Goal: Information Seeking & Learning: Understand process/instructions

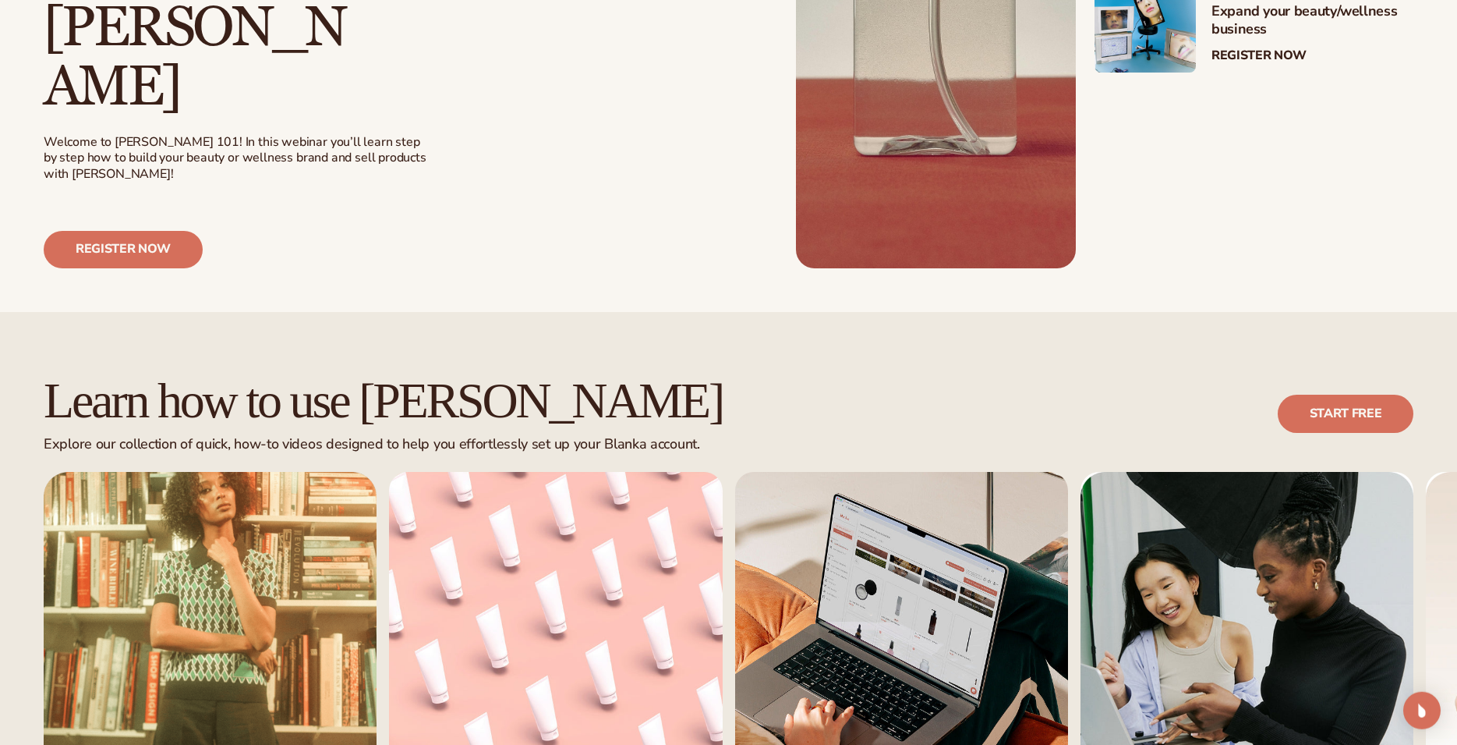
scroll to position [795, 0]
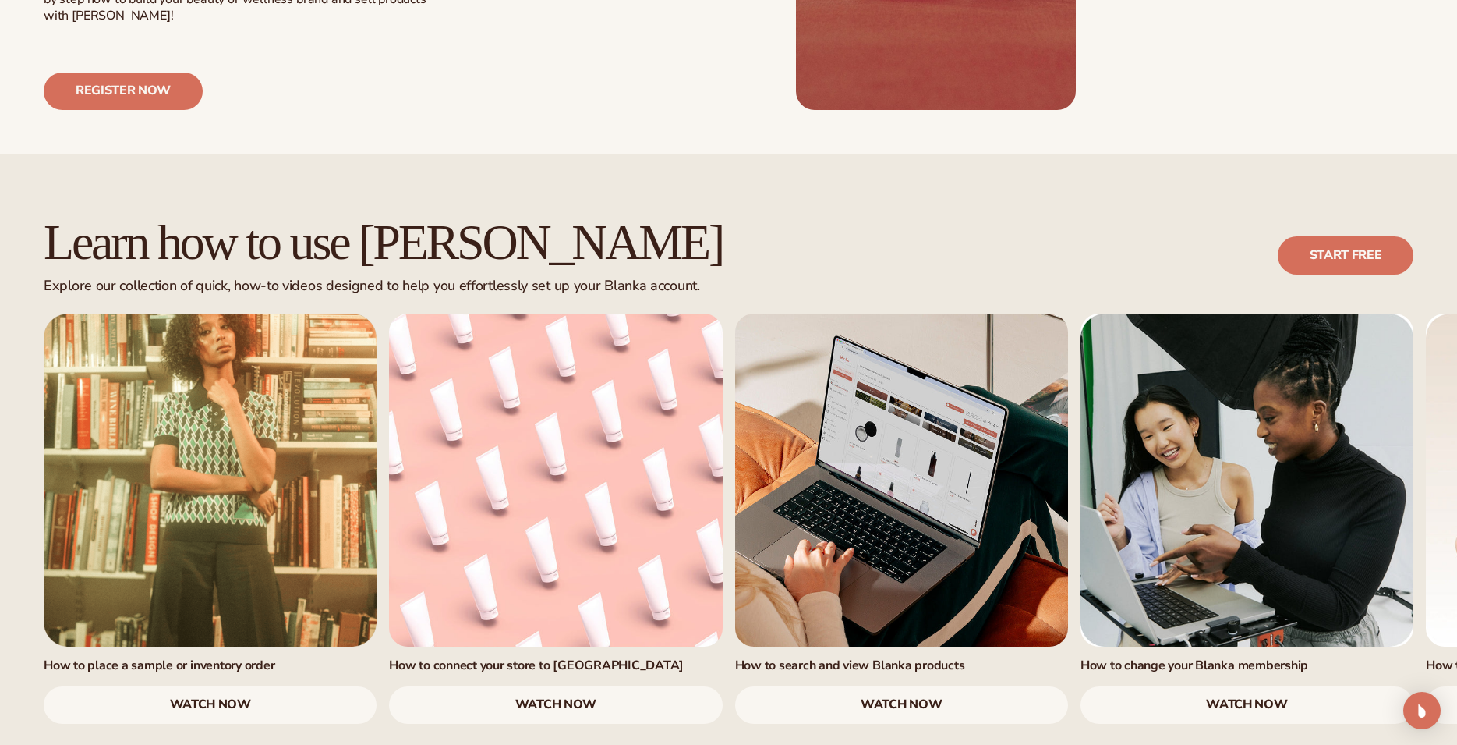
click at [908, 686] on link "watch now" at bounding box center [901, 704] width 333 height 37
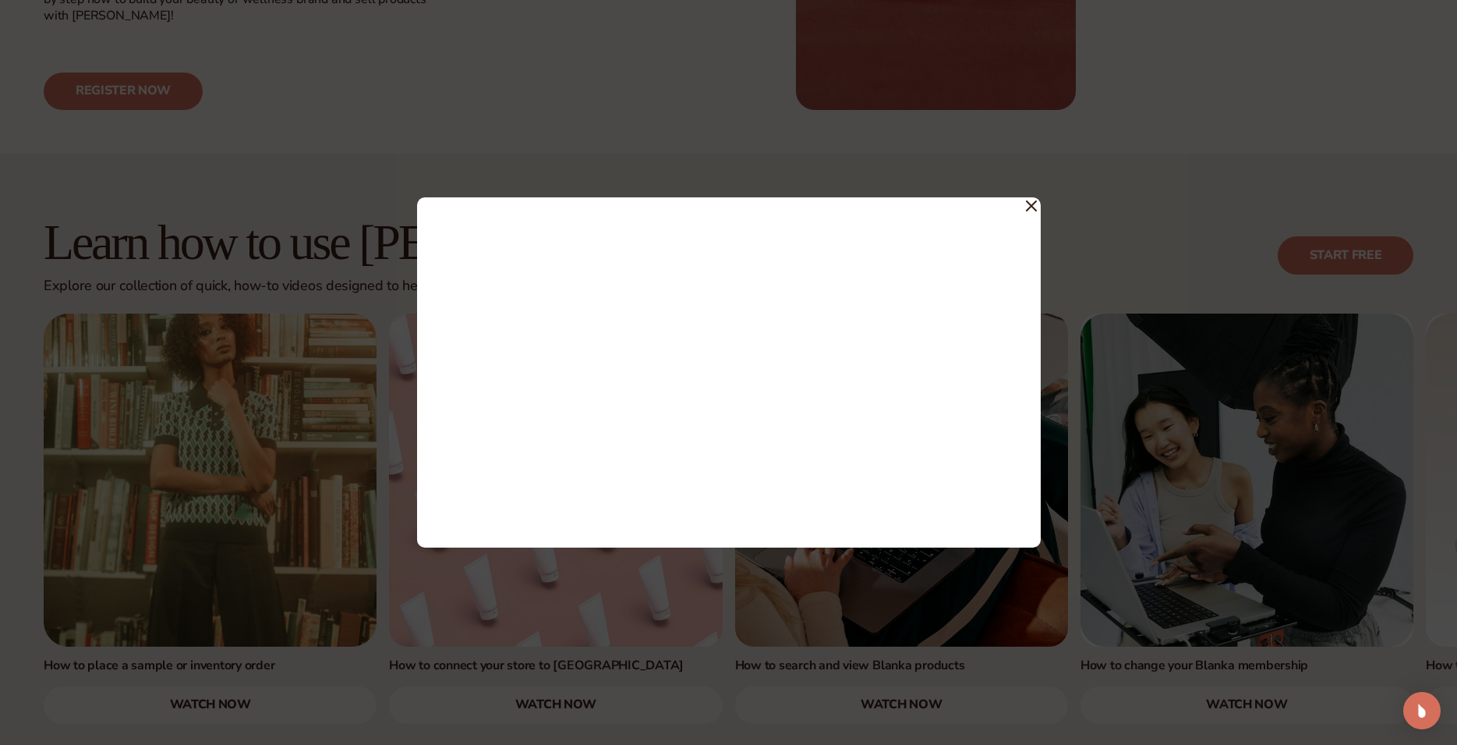
click at [1036, 208] on icon at bounding box center [1031, 205] width 11 height 11
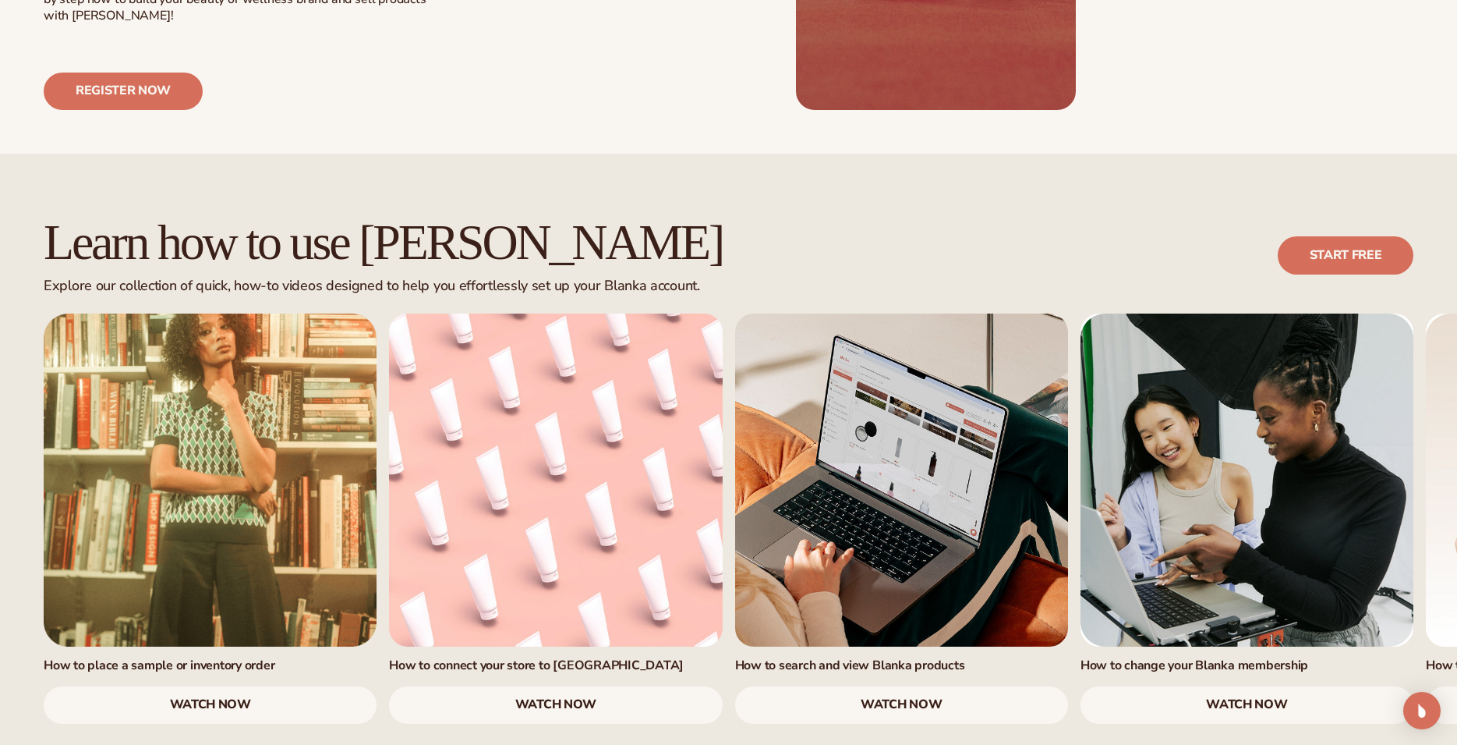
click at [526, 686] on link "watch now" at bounding box center [555, 704] width 333 height 37
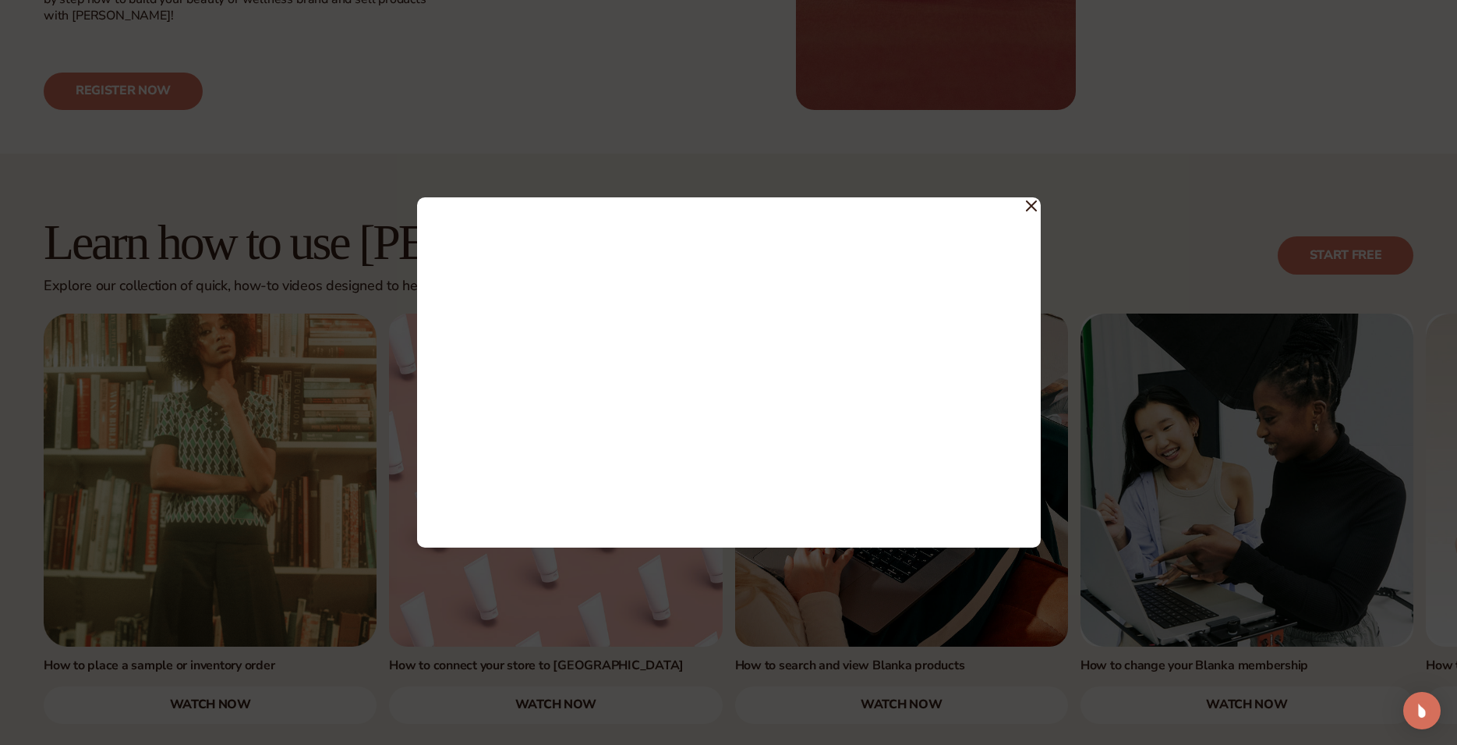
click at [1034, 208] on icon at bounding box center [1031, 205] width 9 height 9
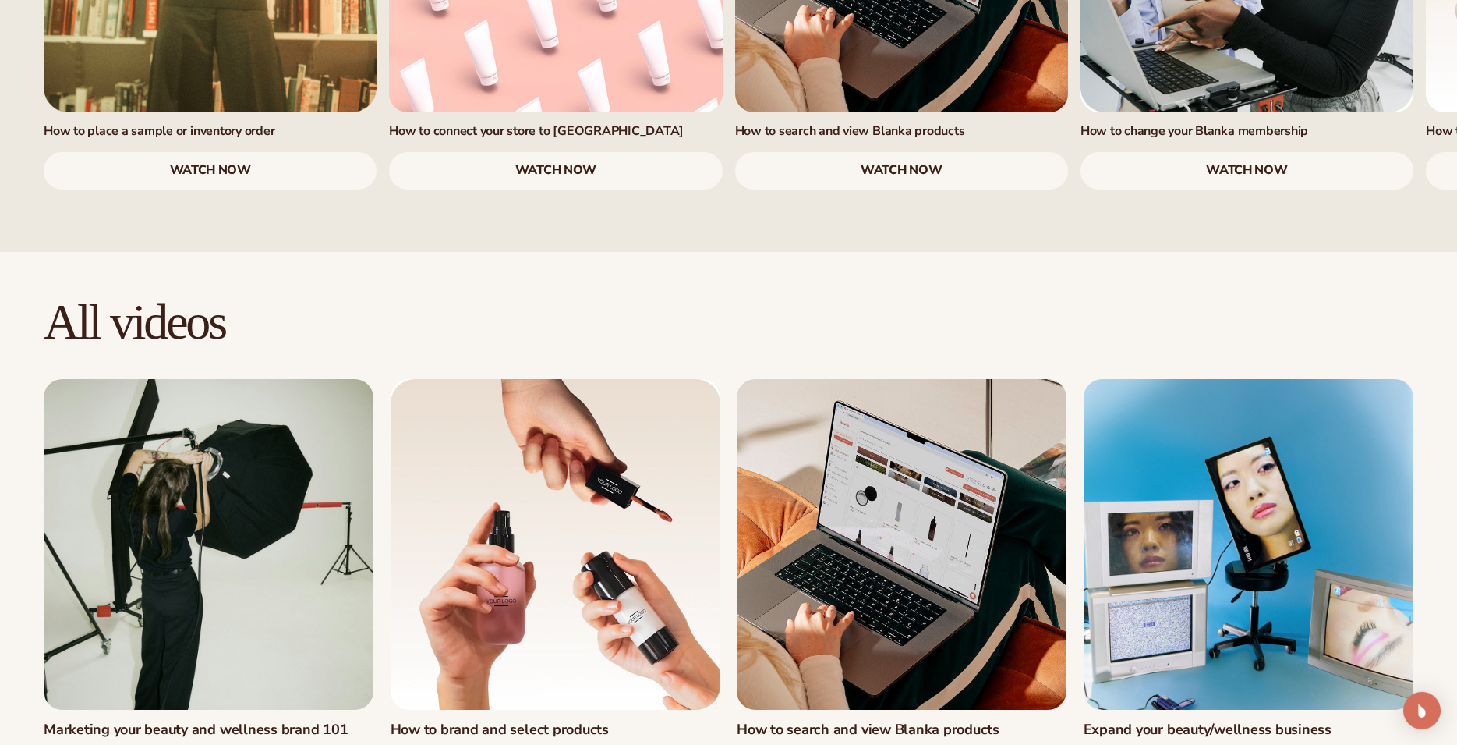
scroll to position [1509, 0]
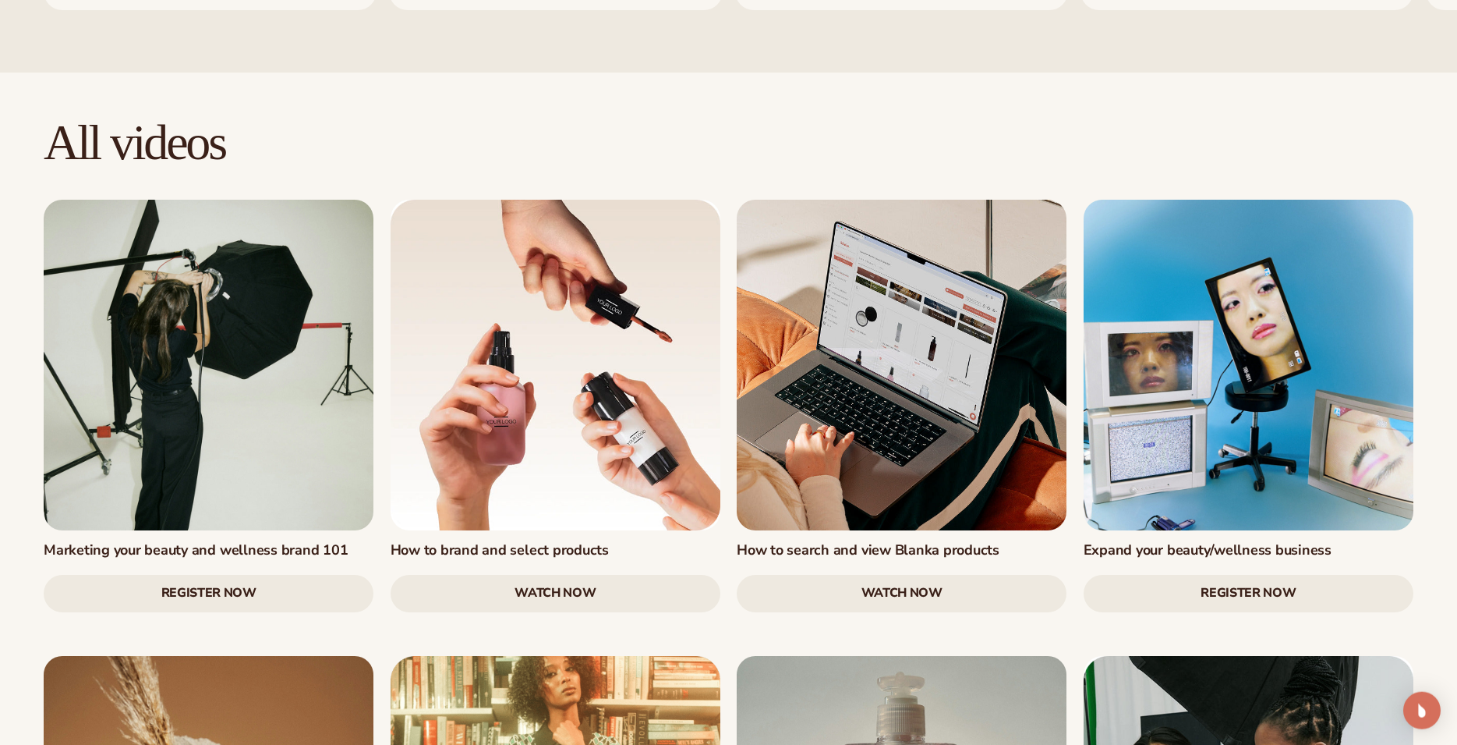
click at [524, 575] on link "watch now" at bounding box center [556, 593] width 330 height 37
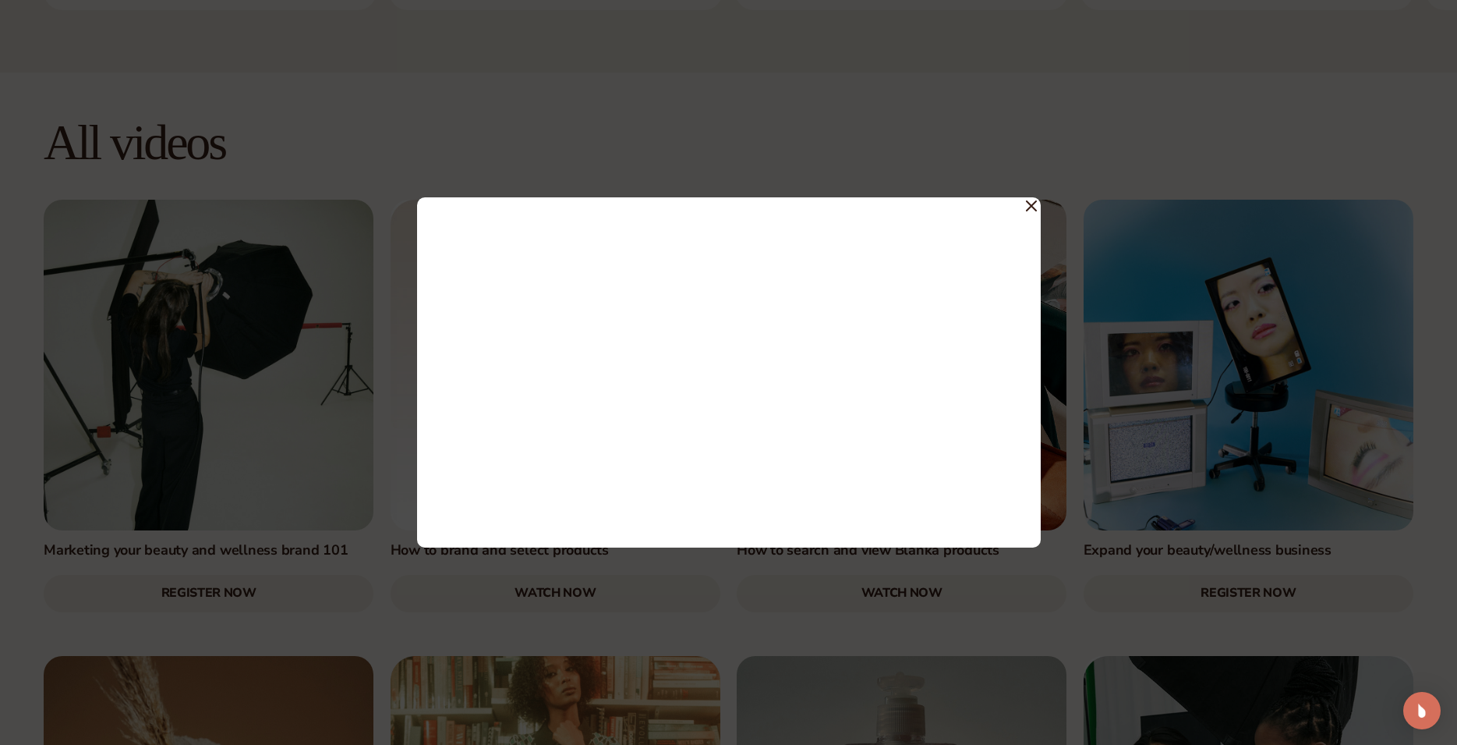
click at [1032, 201] on span at bounding box center [1031, 205] width 11 height 28
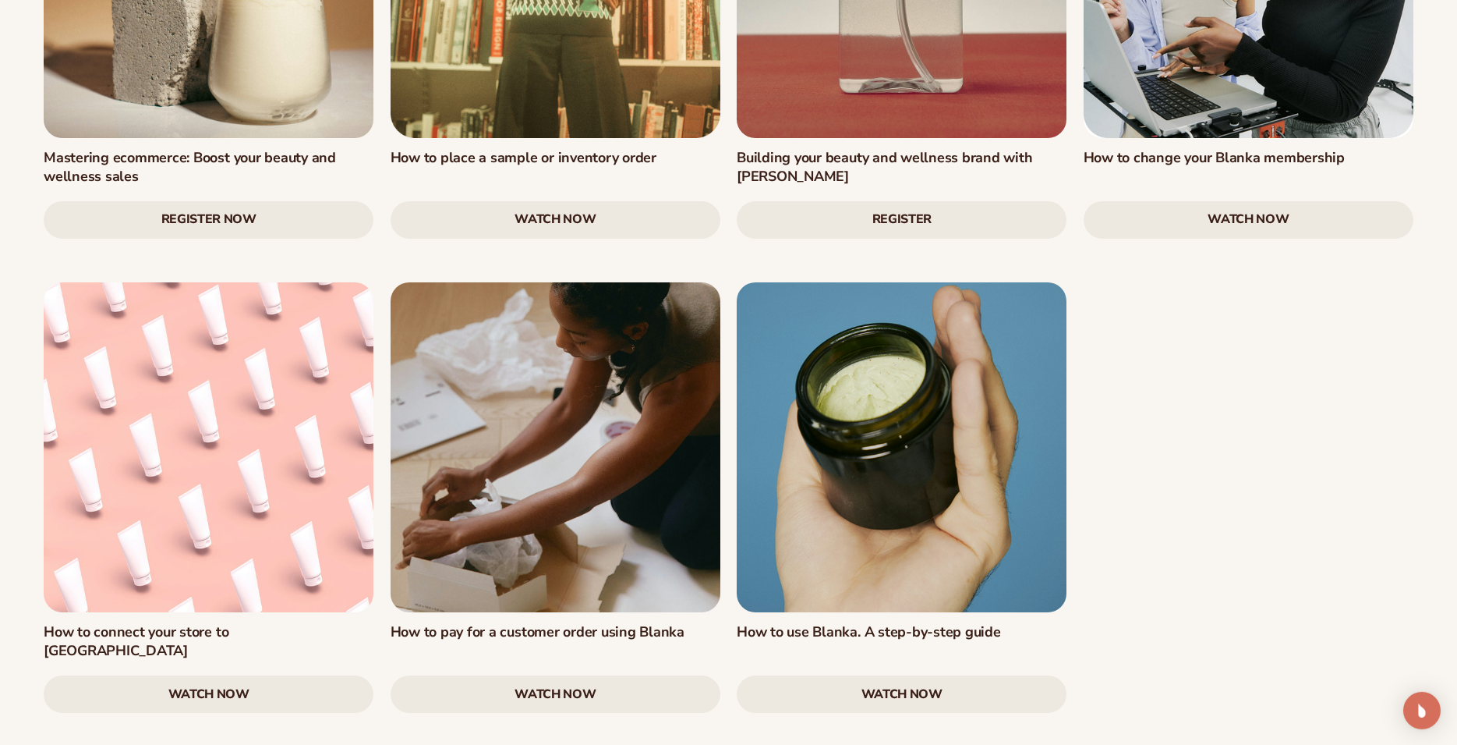
scroll to position [2384, 0]
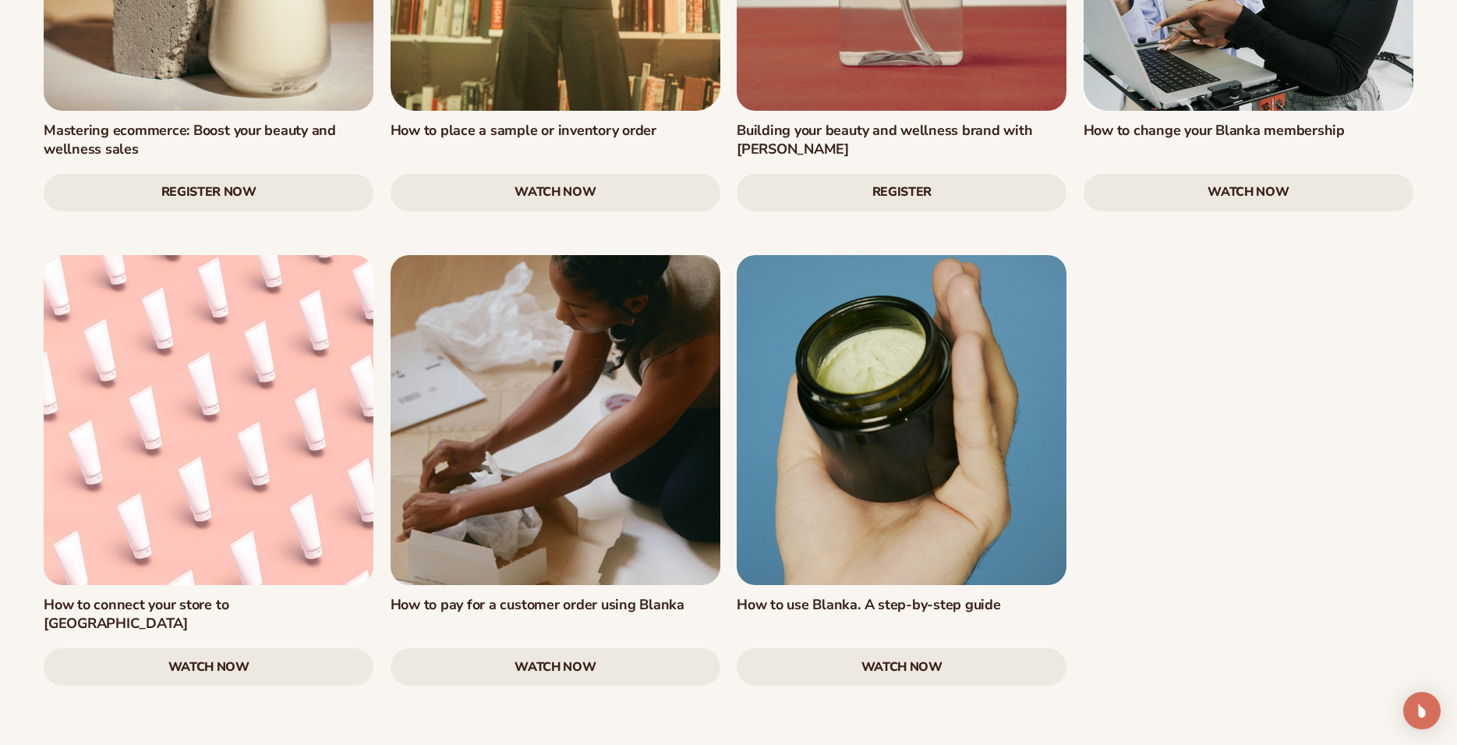
click at [634, 648] on link "watch now" at bounding box center [556, 666] width 330 height 37
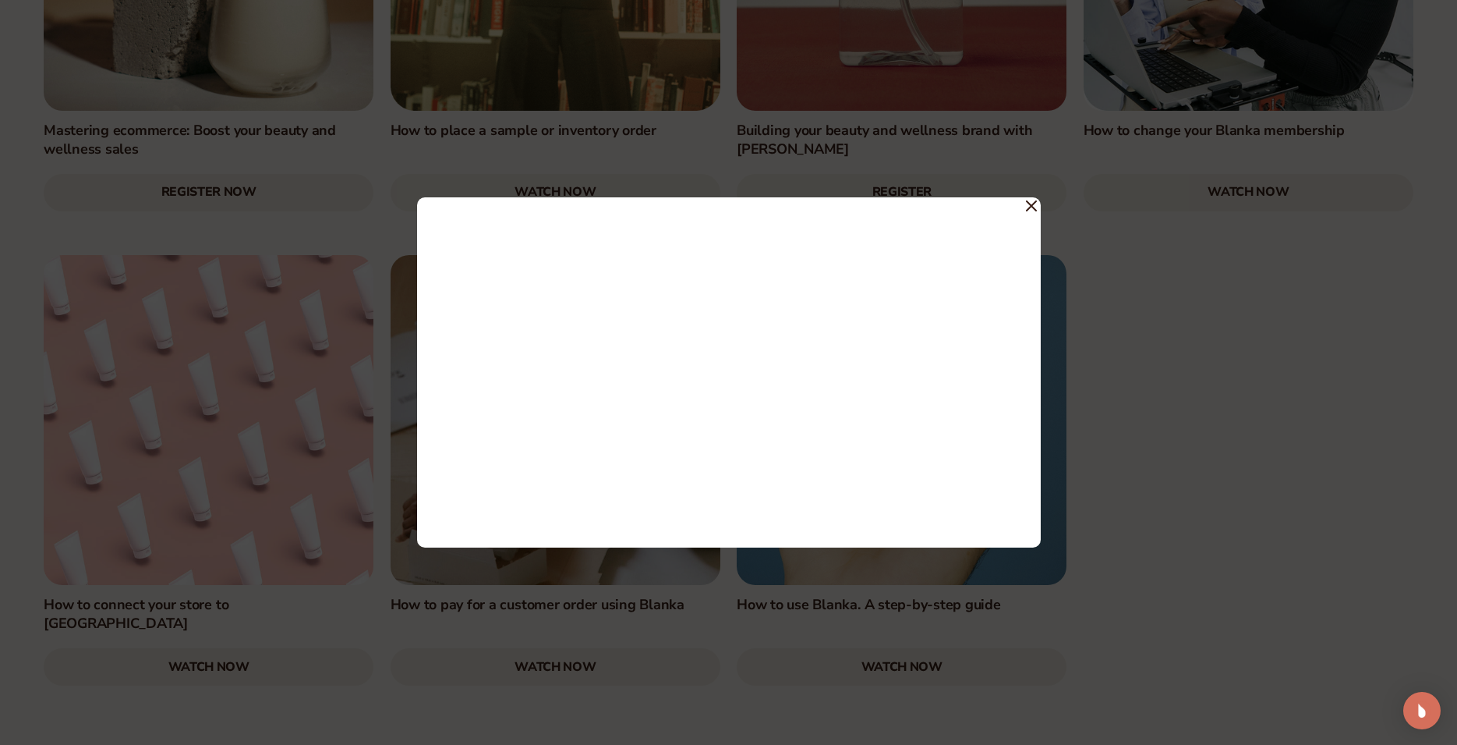
click at [1035, 208] on icon at bounding box center [1031, 205] width 9 height 9
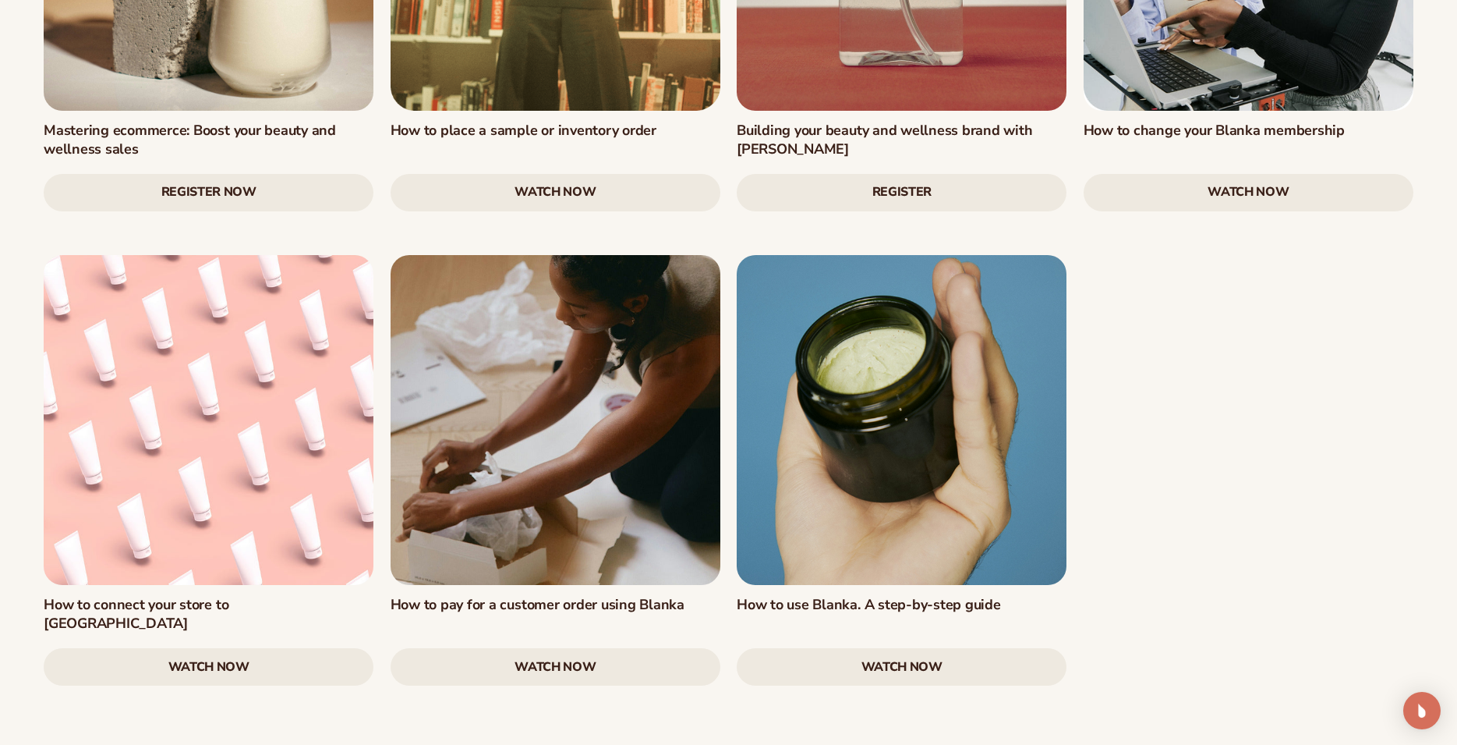
click at [918, 648] on link "watch now" at bounding box center [902, 666] width 330 height 37
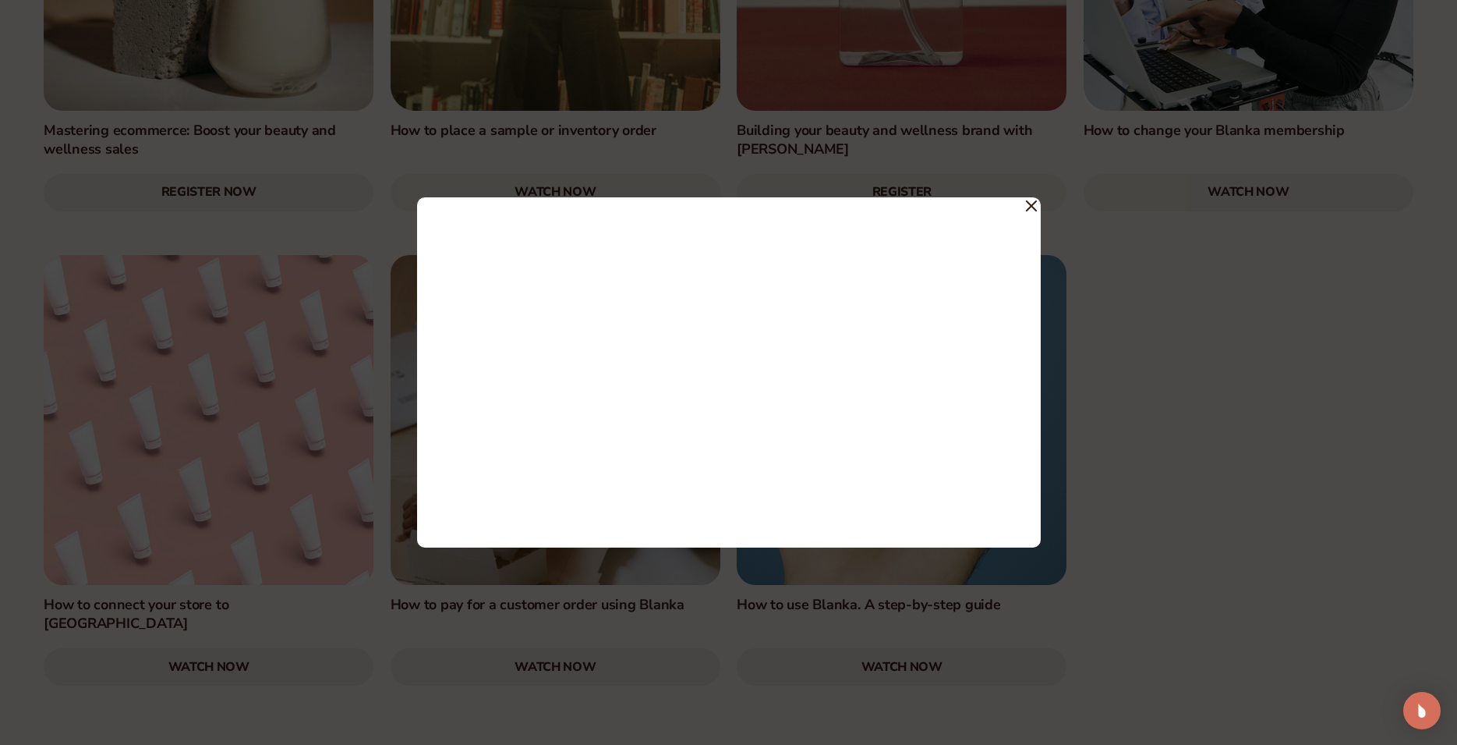
click at [1032, 211] on icon at bounding box center [1031, 205] width 11 height 11
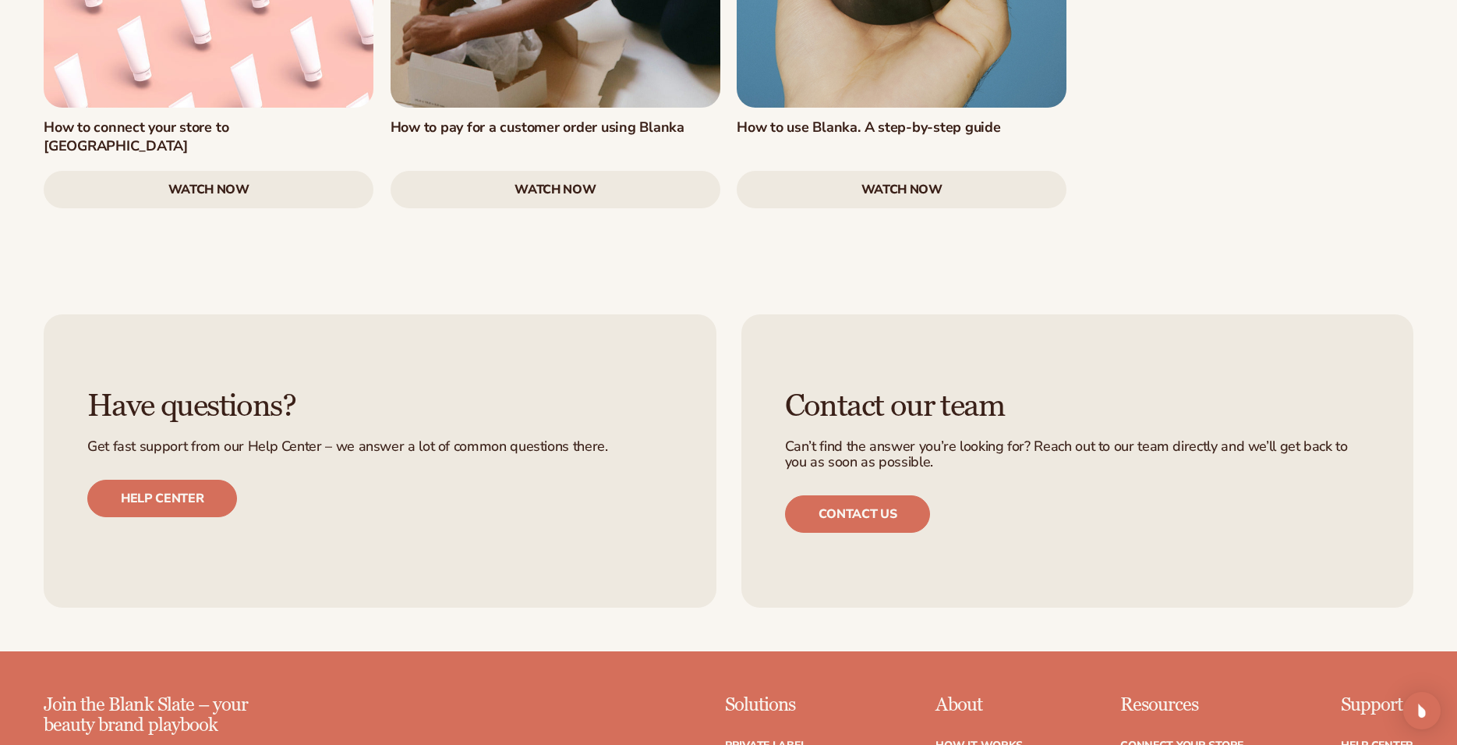
scroll to position [3099, 0]
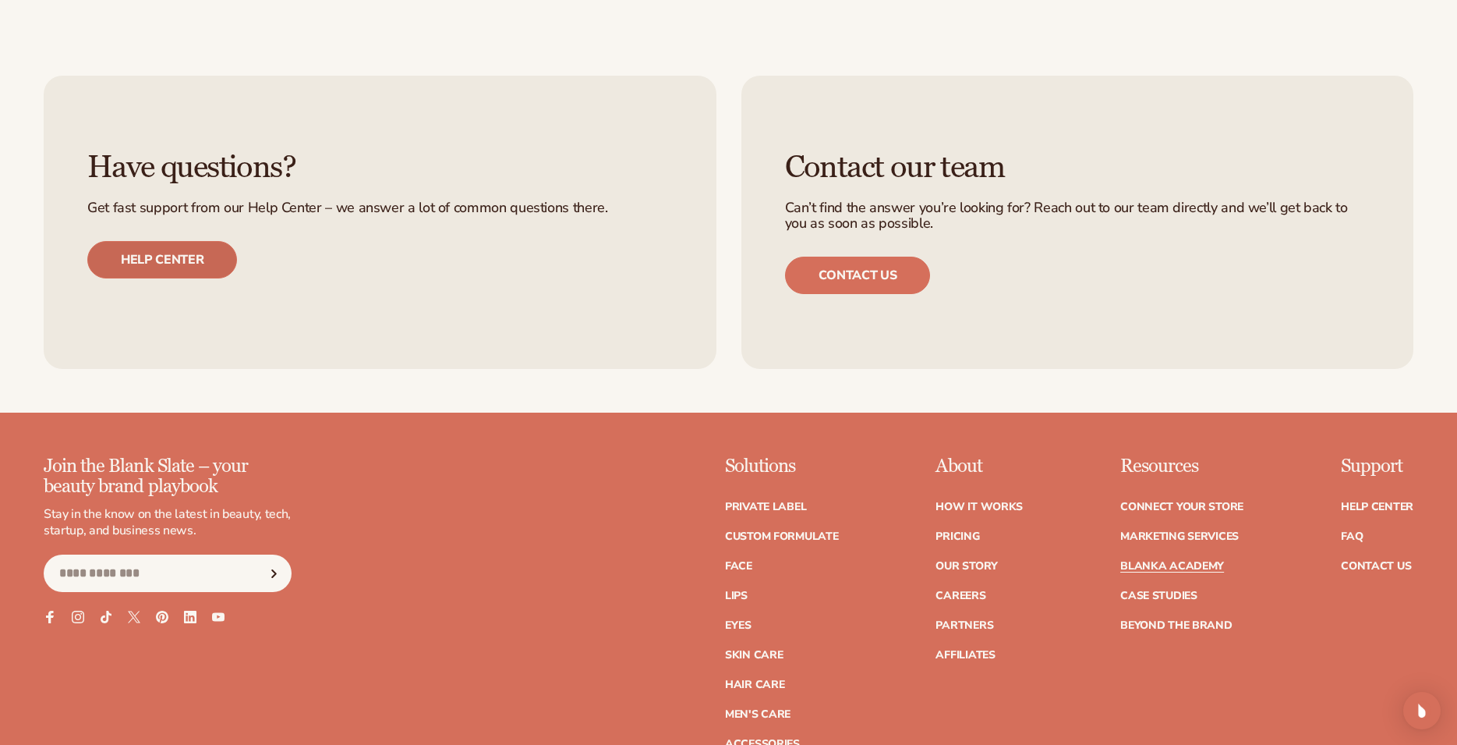
click at [161, 241] on link "Help center" at bounding box center [162, 259] width 150 height 37
